Goal: Check status: Check status

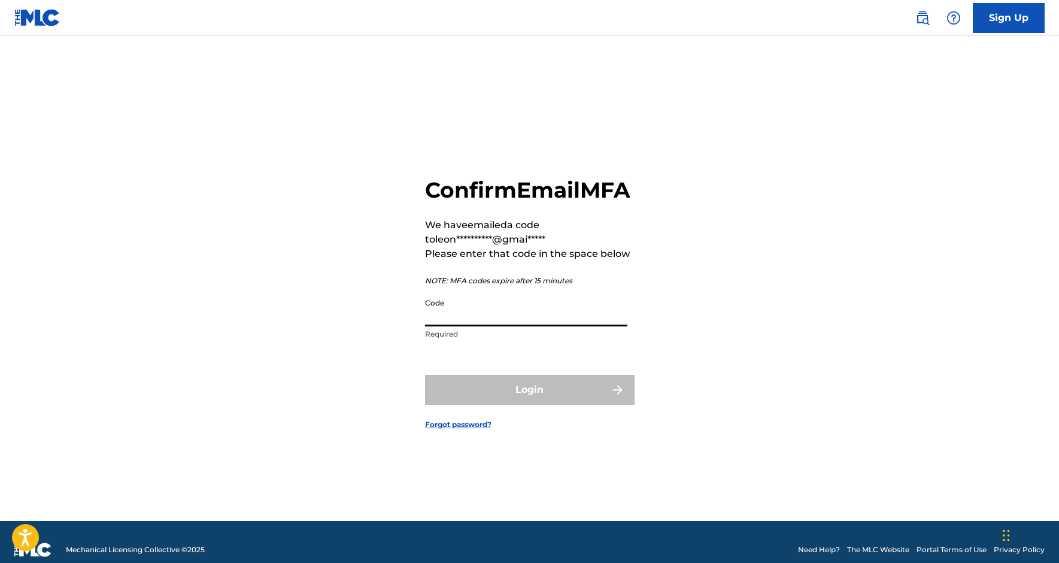
click at [523, 321] on input "Code" at bounding box center [526, 309] width 202 height 34
paste input "039506"
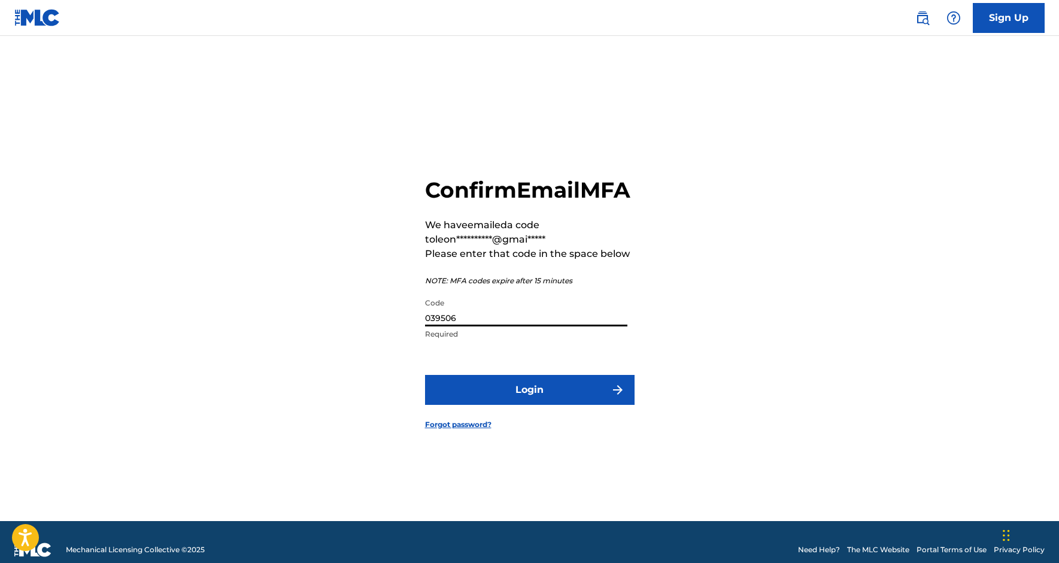
type input "039506"
click at [529, 402] on button "Login" at bounding box center [530, 390] width 210 height 30
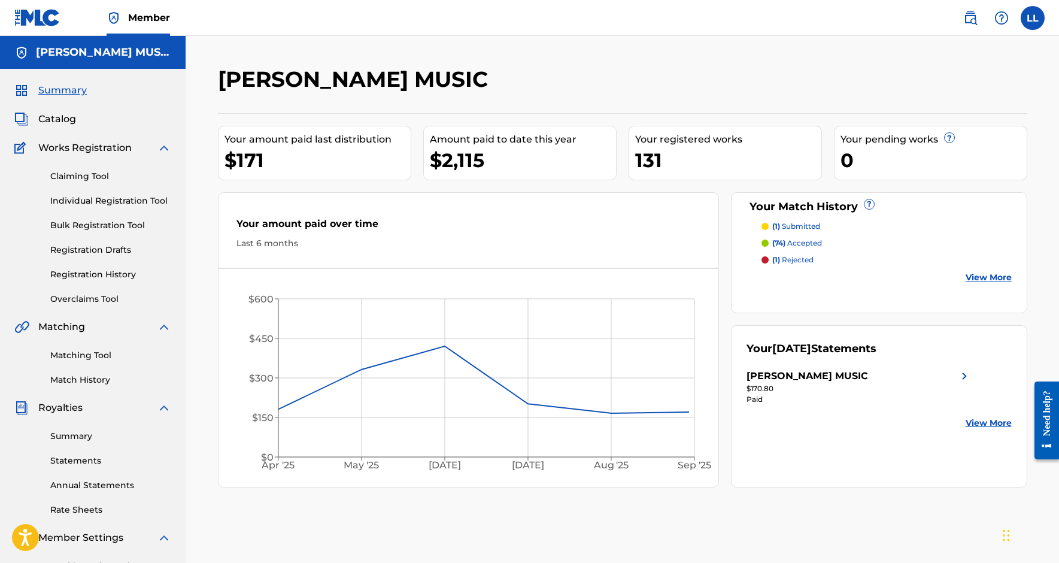
click at [800, 228] on p "(1) submitted" at bounding box center [796, 226] width 48 height 11
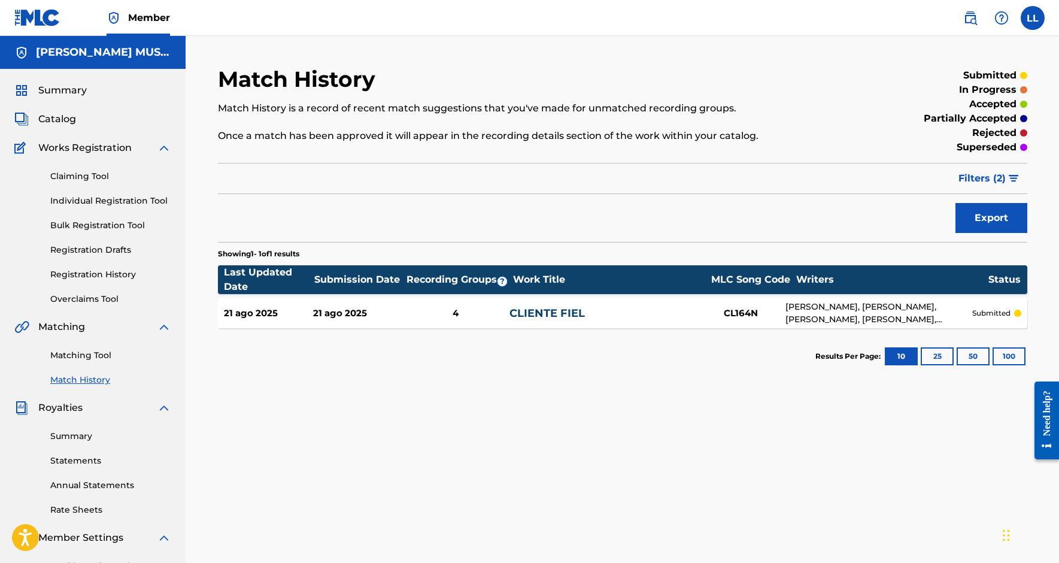
click at [107, 192] on div "Claiming Tool Individual Registration Tool Bulk Registration Tool Registration …" at bounding box center [92, 230] width 157 height 150
click at [107, 199] on link "Individual Registration Tool" at bounding box center [110, 201] width 121 height 13
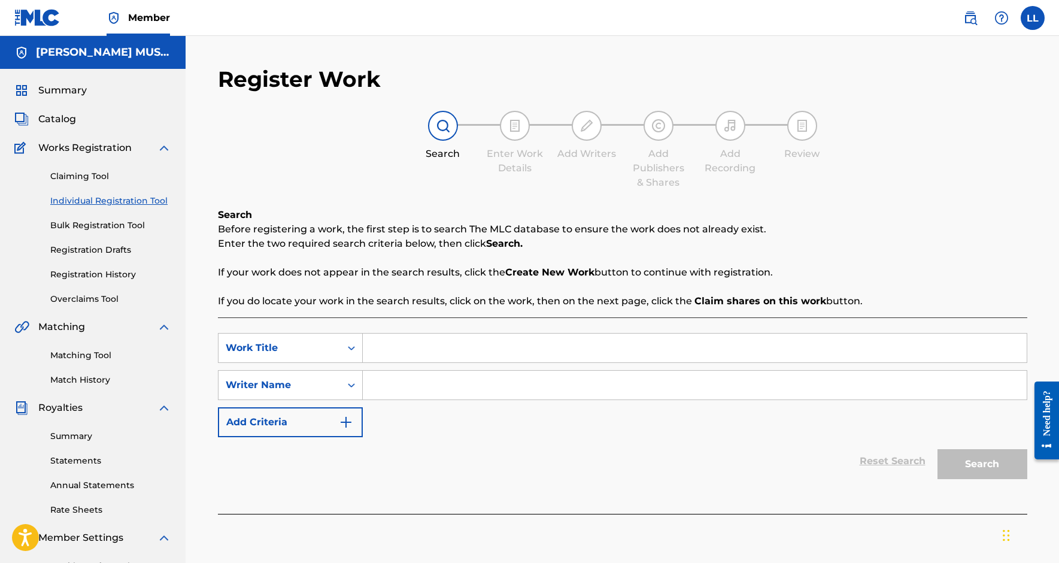
click at [109, 279] on link "Registration History" at bounding box center [110, 274] width 121 height 13
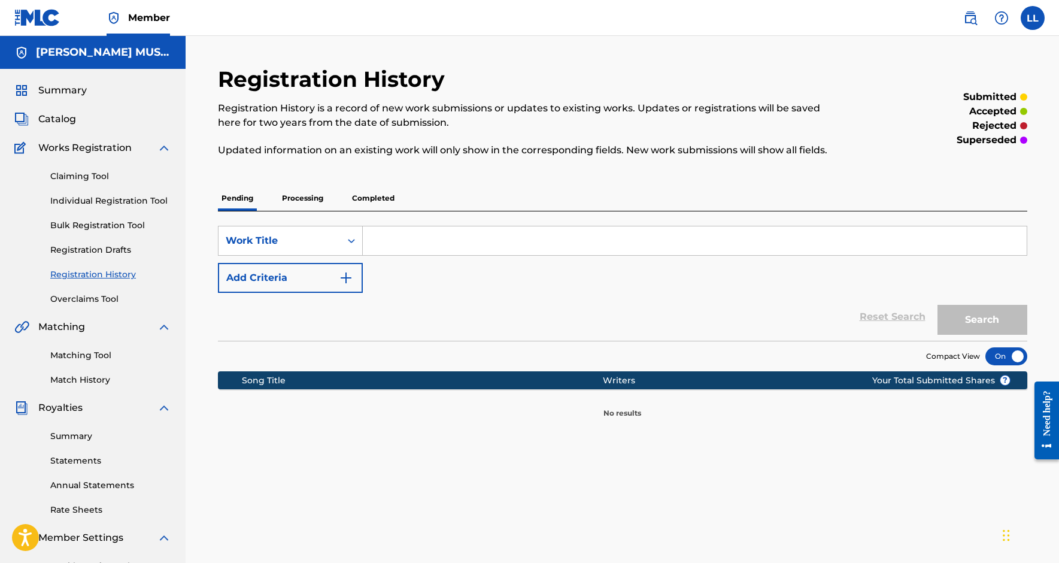
click at [291, 196] on p "Processing" at bounding box center [302, 198] width 48 height 25
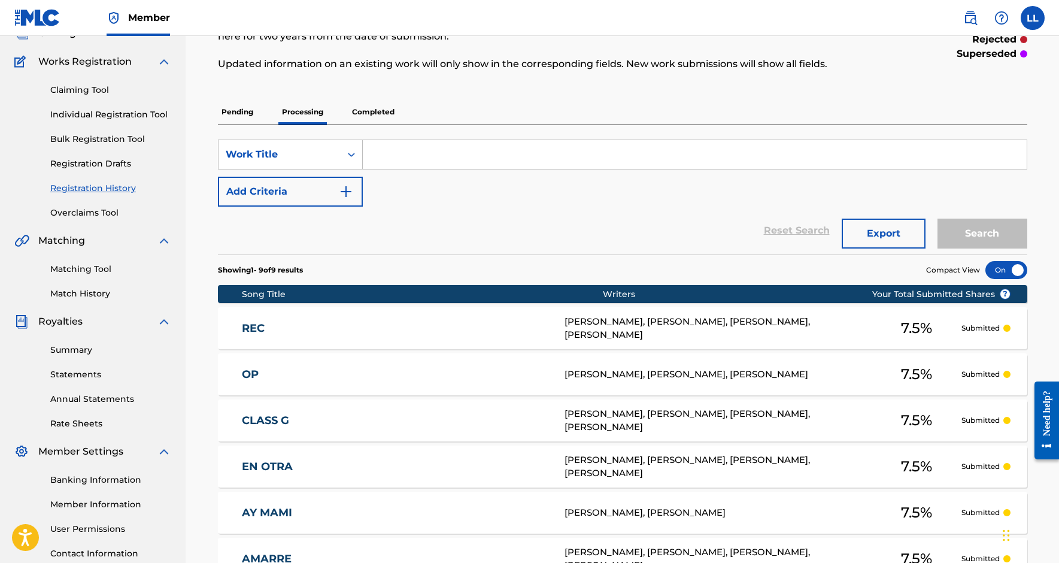
scroll to position [77, 0]
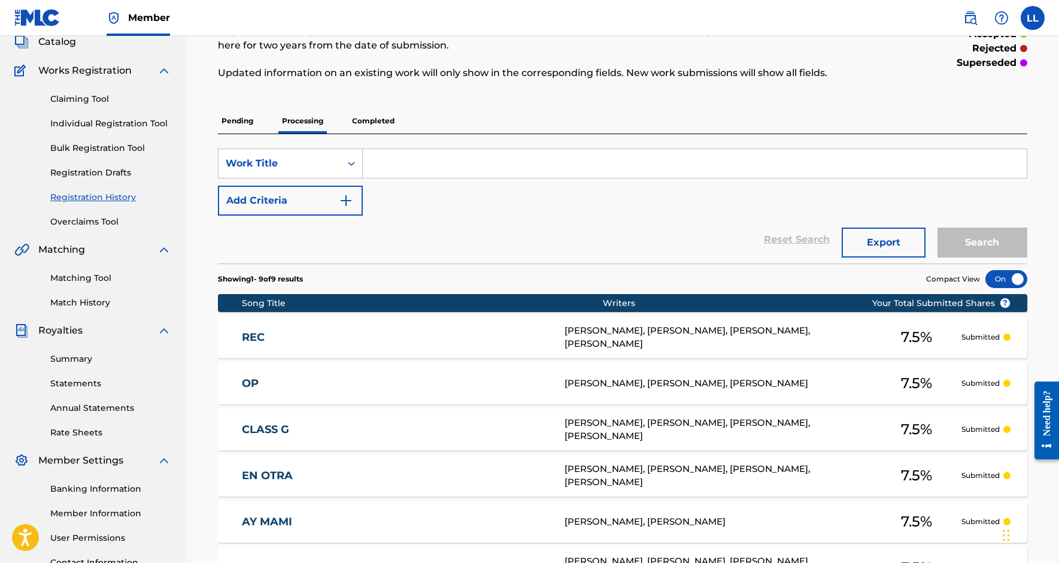
click at [385, 119] on p "Completed" at bounding box center [373, 120] width 50 height 25
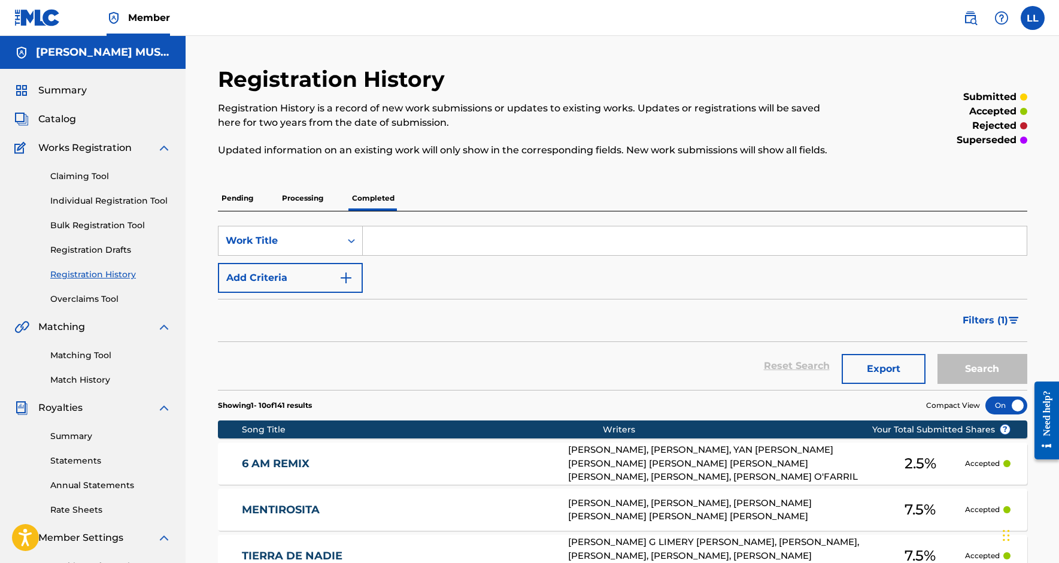
click at [288, 196] on p "Processing" at bounding box center [302, 198] width 48 height 25
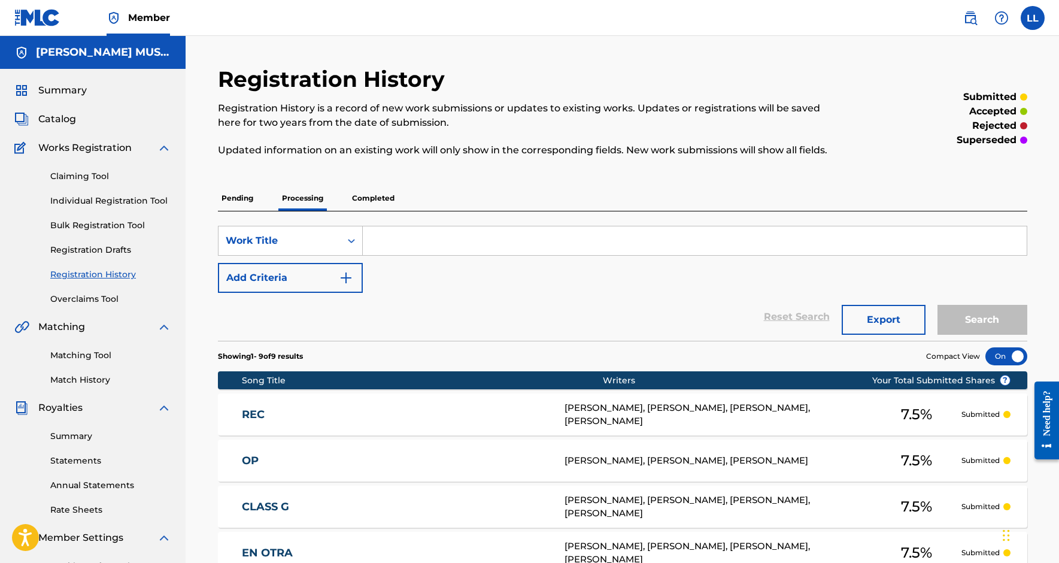
click at [1026, 15] on label at bounding box center [1033, 18] width 24 height 24
click at [1033, 18] on input "LL [PERSON_NAME] [EMAIL_ADDRESS][DOMAIN_NAME] Notification Preferences Profile …" at bounding box center [1033, 18] width 0 height 0
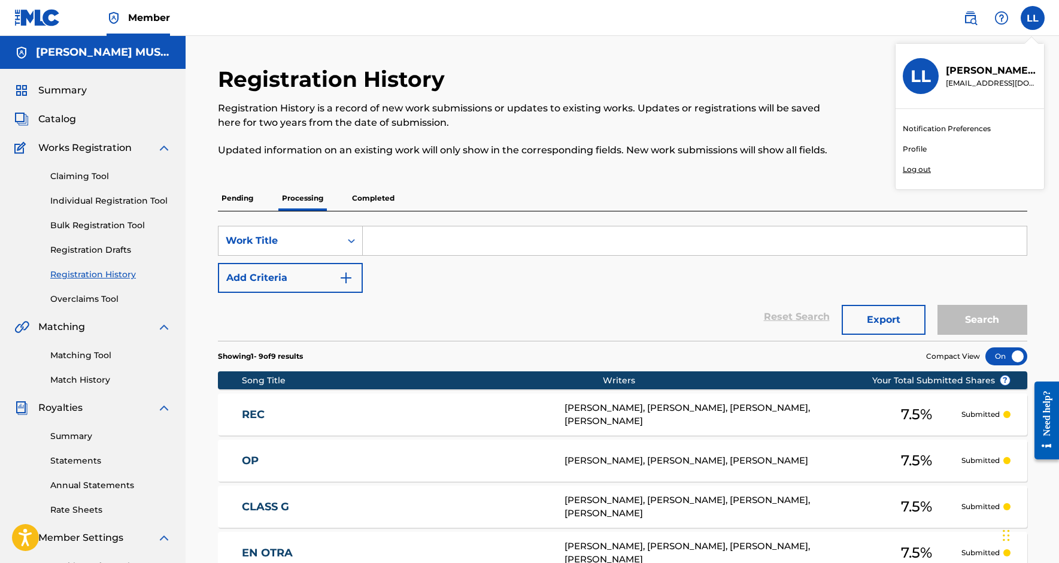
click at [734, 166] on div "Registration History Registration History is a record of new work submissions o…" at bounding box center [529, 118] width 623 height 105
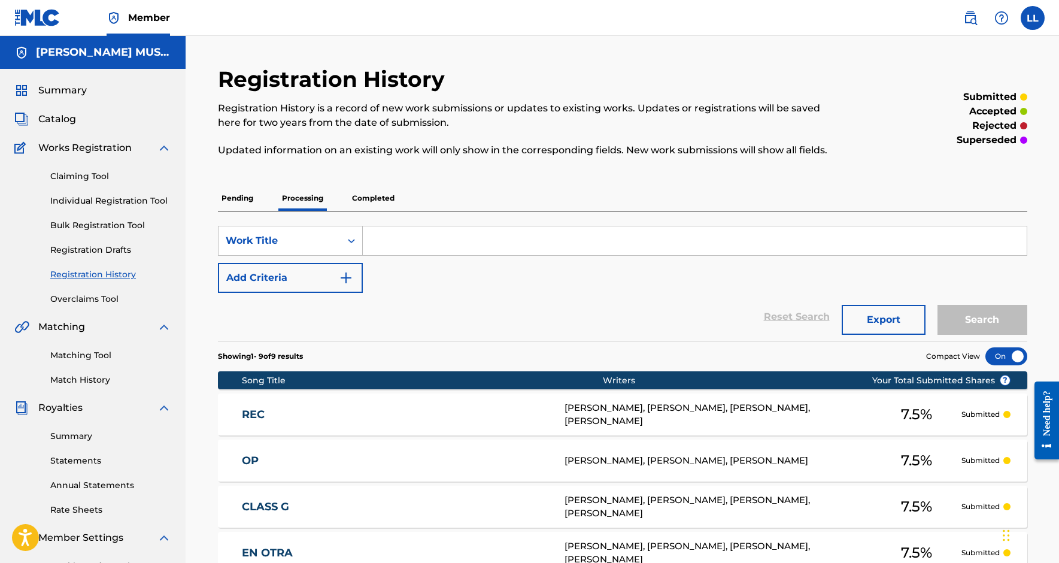
click at [1028, 29] on label at bounding box center [1033, 18] width 24 height 24
click at [1033, 18] on input "LL [PERSON_NAME] [EMAIL_ADDRESS][DOMAIN_NAME] Notification Preferences Profile …" at bounding box center [1033, 18] width 0 height 0
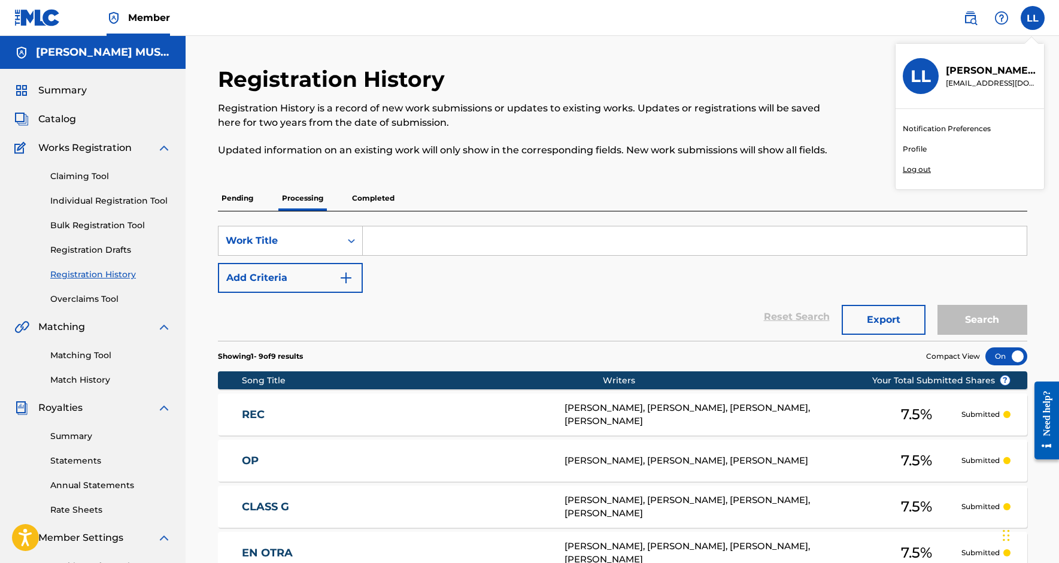
click at [923, 169] on p "Log out" at bounding box center [917, 169] width 28 height 11
click at [1033, 18] on input "LL [PERSON_NAME] [EMAIL_ADDRESS][DOMAIN_NAME] Notification Preferences Profile …" at bounding box center [1033, 18] width 0 height 0
